Goal: Find specific page/section

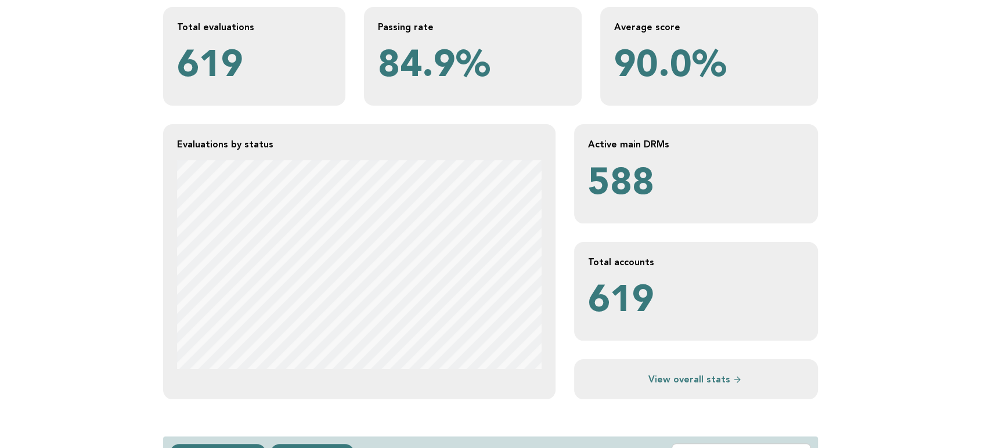
scroll to position [193, 0]
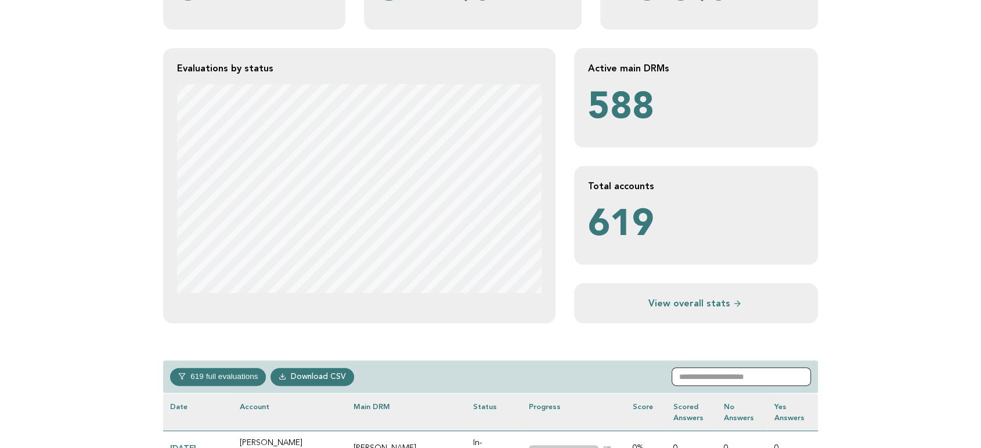
click at [733, 385] on input "text" at bounding box center [740, 376] width 139 height 19
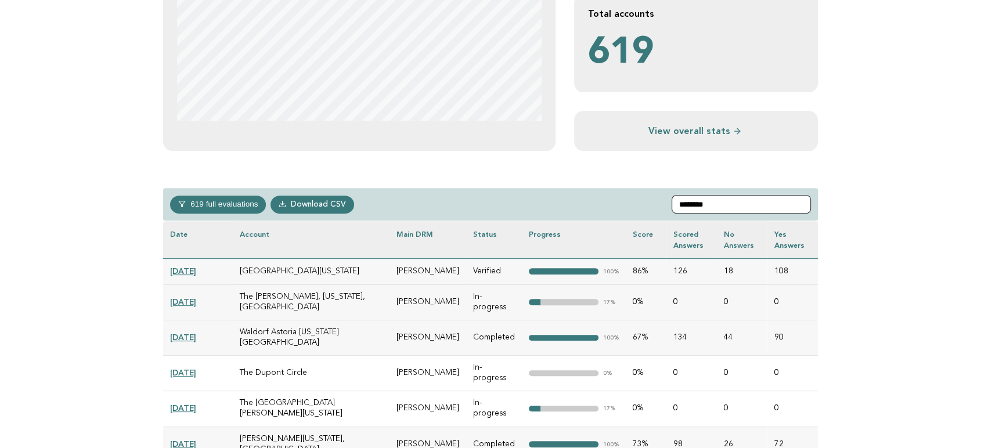
scroll to position [386, 0]
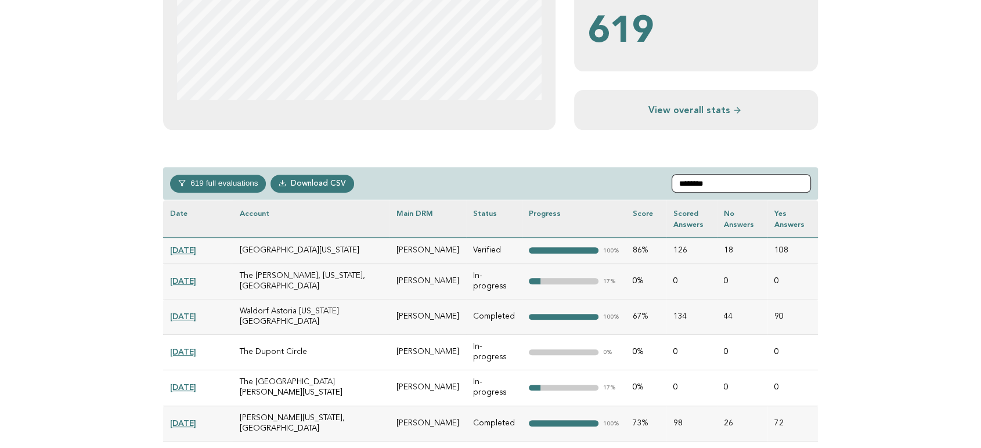
type input "********"
click at [196, 382] on link "[DATE]" at bounding box center [183, 386] width 26 height 9
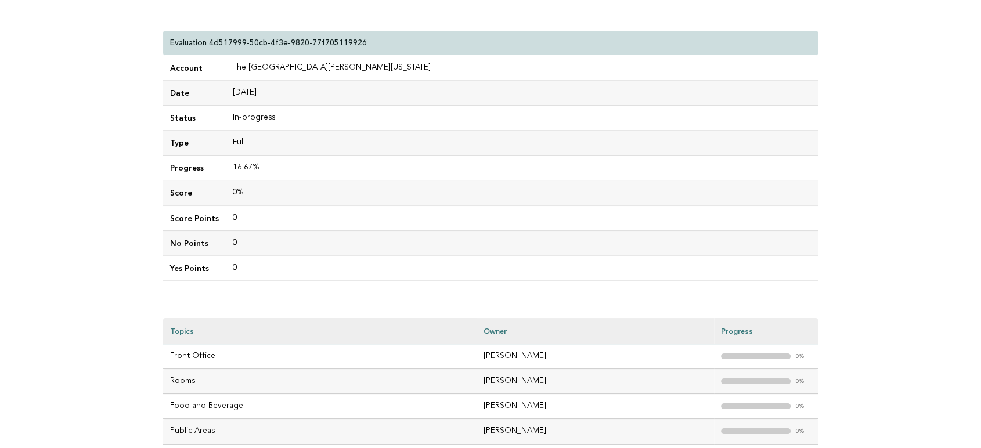
scroll to position [193, 0]
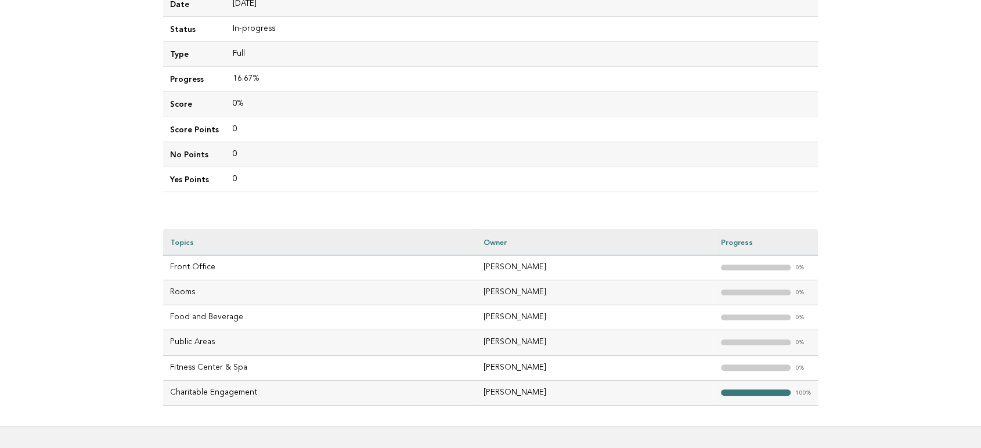
drag, startPoint x: 533, startPoint y: 344, endPoint x: 449, endPoint y: 343, distance: 83.6
click at [449, 343] on tr "Public Areas [PERSON_NAME] "> 0%" at bounding box center [490, 342] width 655 height 25
copy tr "[PERSON_NAME]"
drag, startPoint x: 549, startPoint y: 391, endPoint x: 465, endPoint y: 391, distance: 84.1
click at [476, 391] on td "[PERSON_NAME]" at bounding box center [594, 392] width 237 height 25
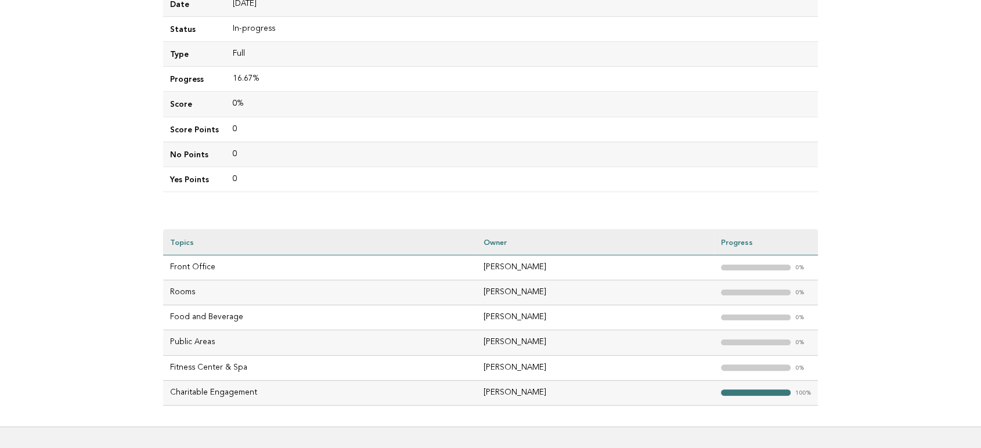
copy td "[PERSON_NAME]"
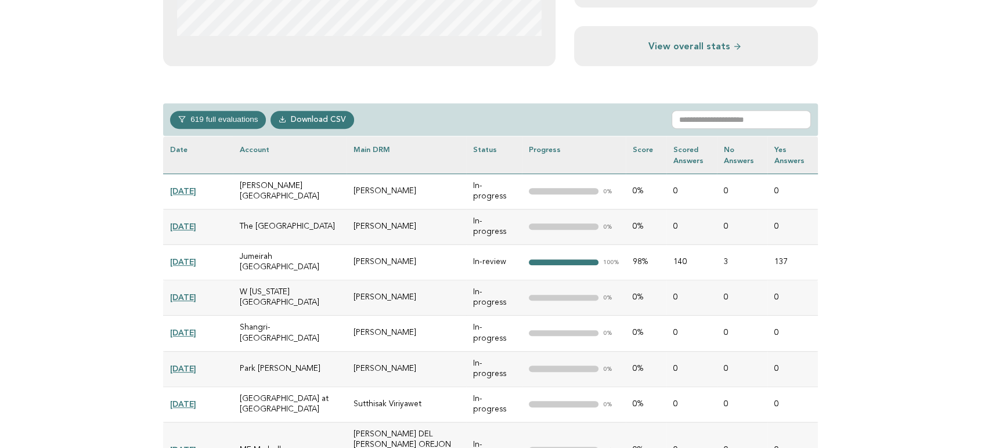
scroll to position [451, 0]
